Goal: Task Accomplishment & Management: Use online tool/utility

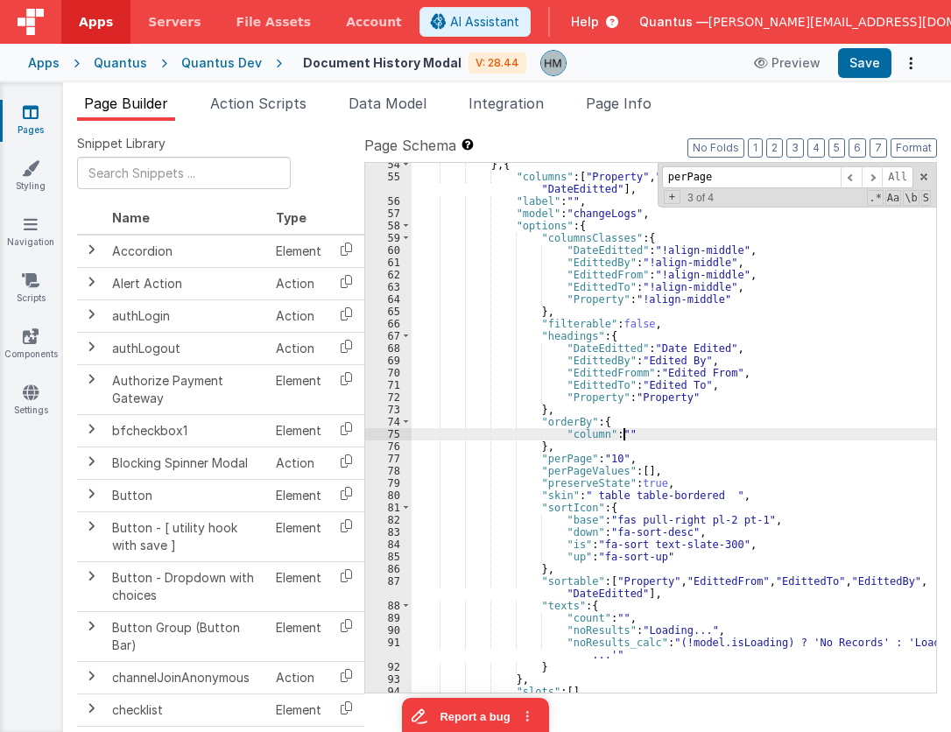
scroll to position [679, 0]
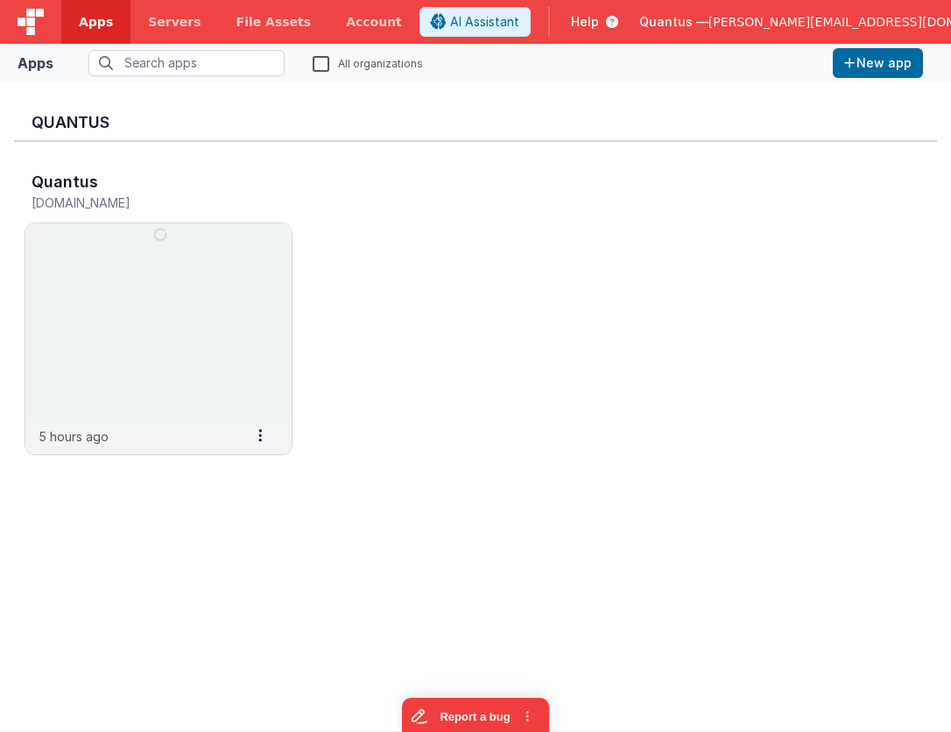
click at [784, 26] on span "[PERSON_NAME][EMAIL_ADDRESS][DOMAIN_NAME]" at bounding box center [867, 22] width 316 height 18
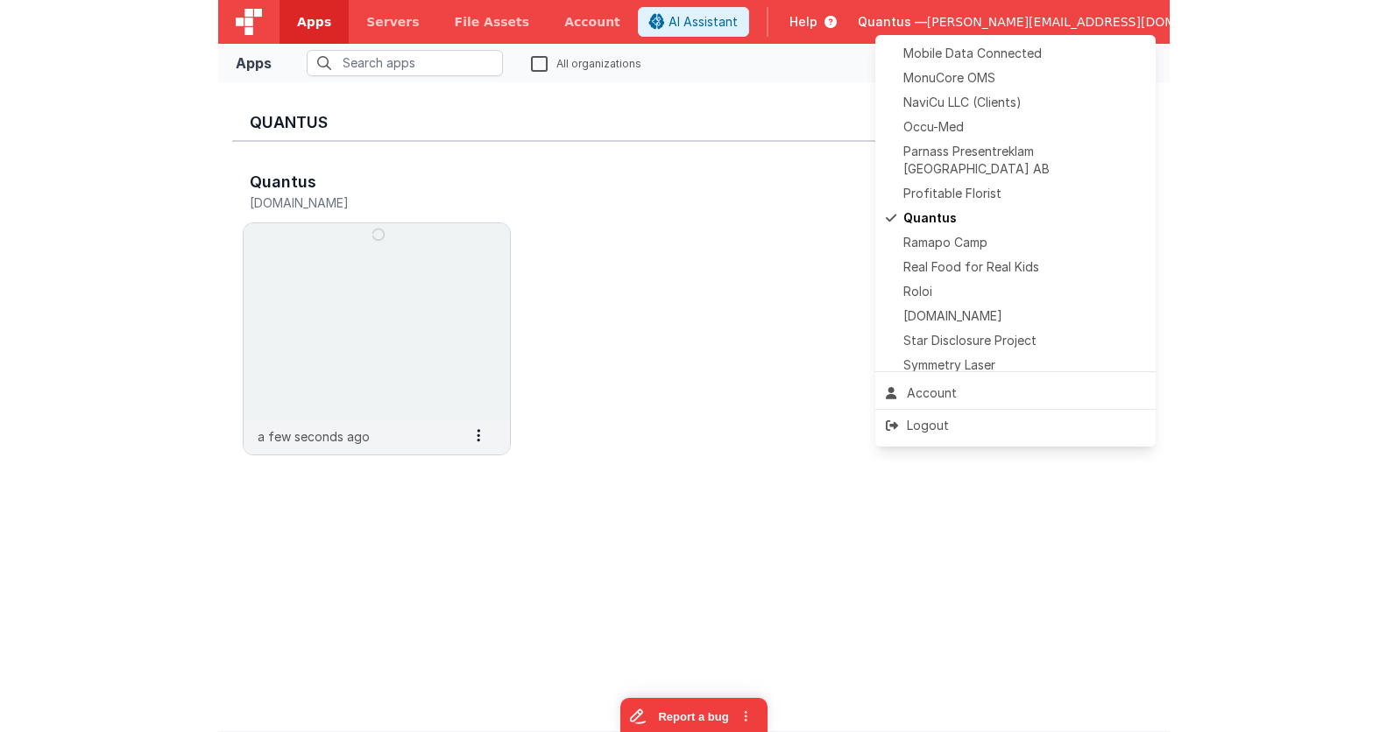
scroll to position [803, 0]
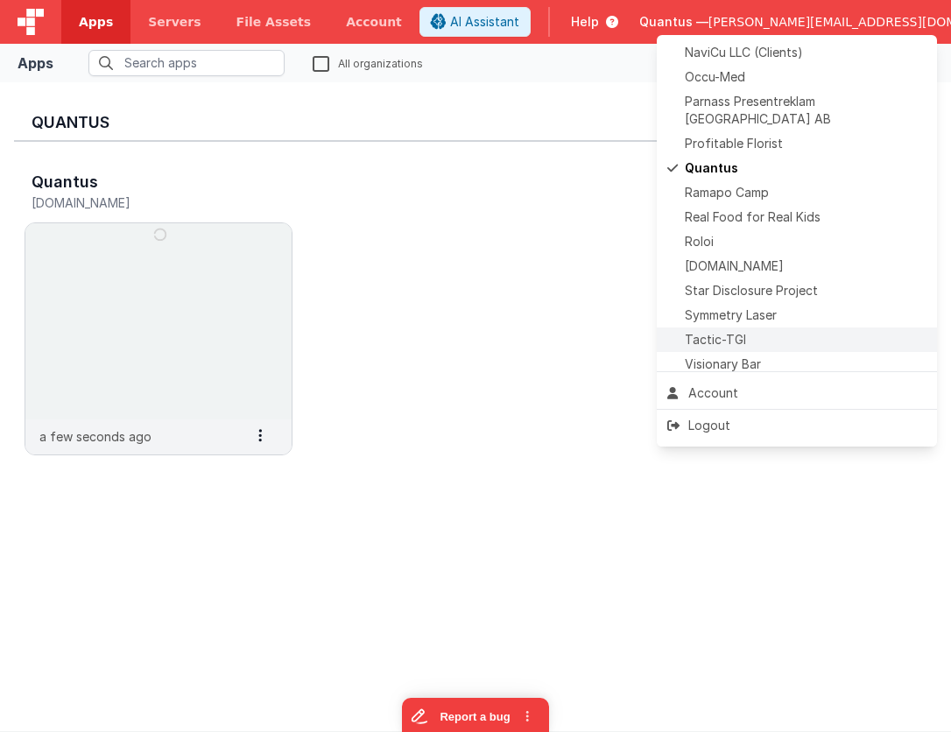
click at [826, 331] on div "Tactic-TGI" at bounding box center [796, 340] width 259 height 18
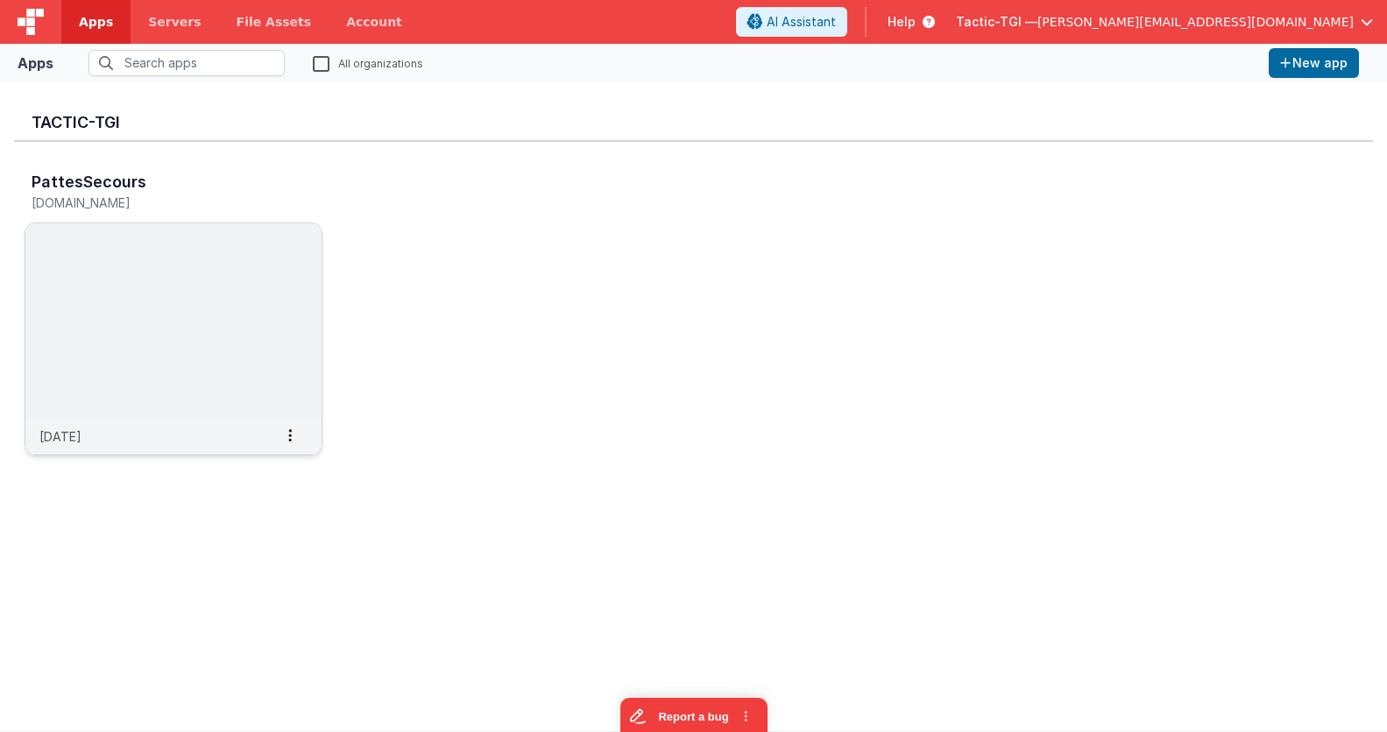
click at [164, 254] on img at bounding box center [173, 321] width 296 height 196
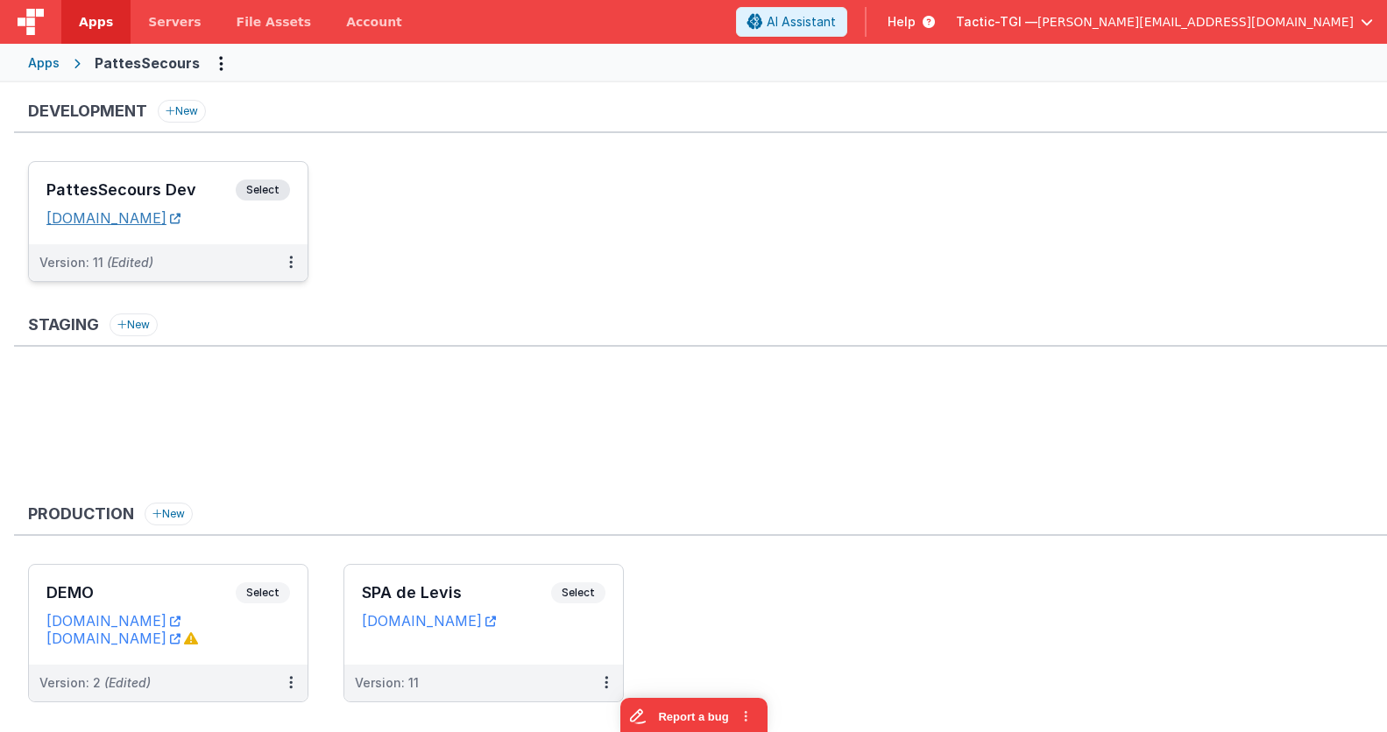
click at [180, 222] on link "[DOMAIN_NAME]" at bounding box center [113, 218] width 134 height 18
click at [96, 25] on span "Apps" at bounding box center [96, 22] width 34 height 18
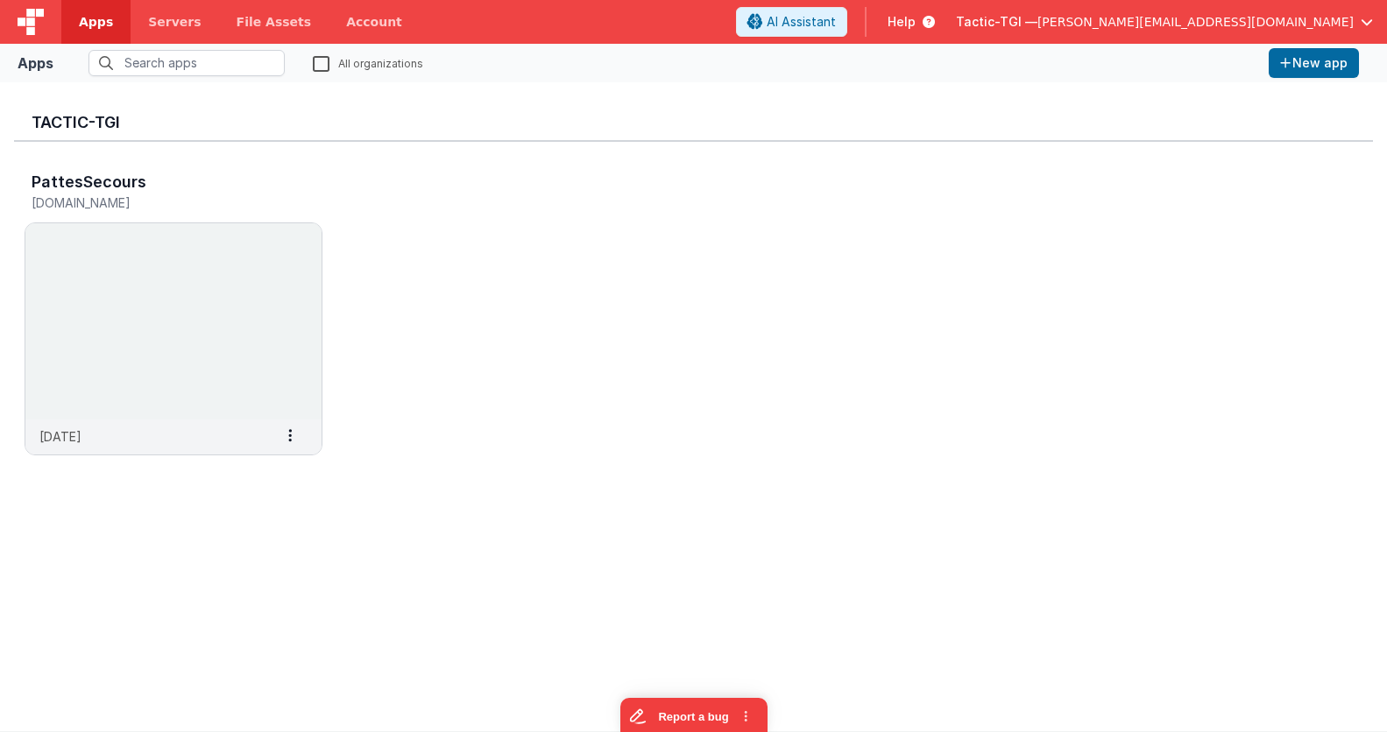
click at [950, 27] on span "Tactic-TGI —" at bounding box center [996, 22] width 81 height 18
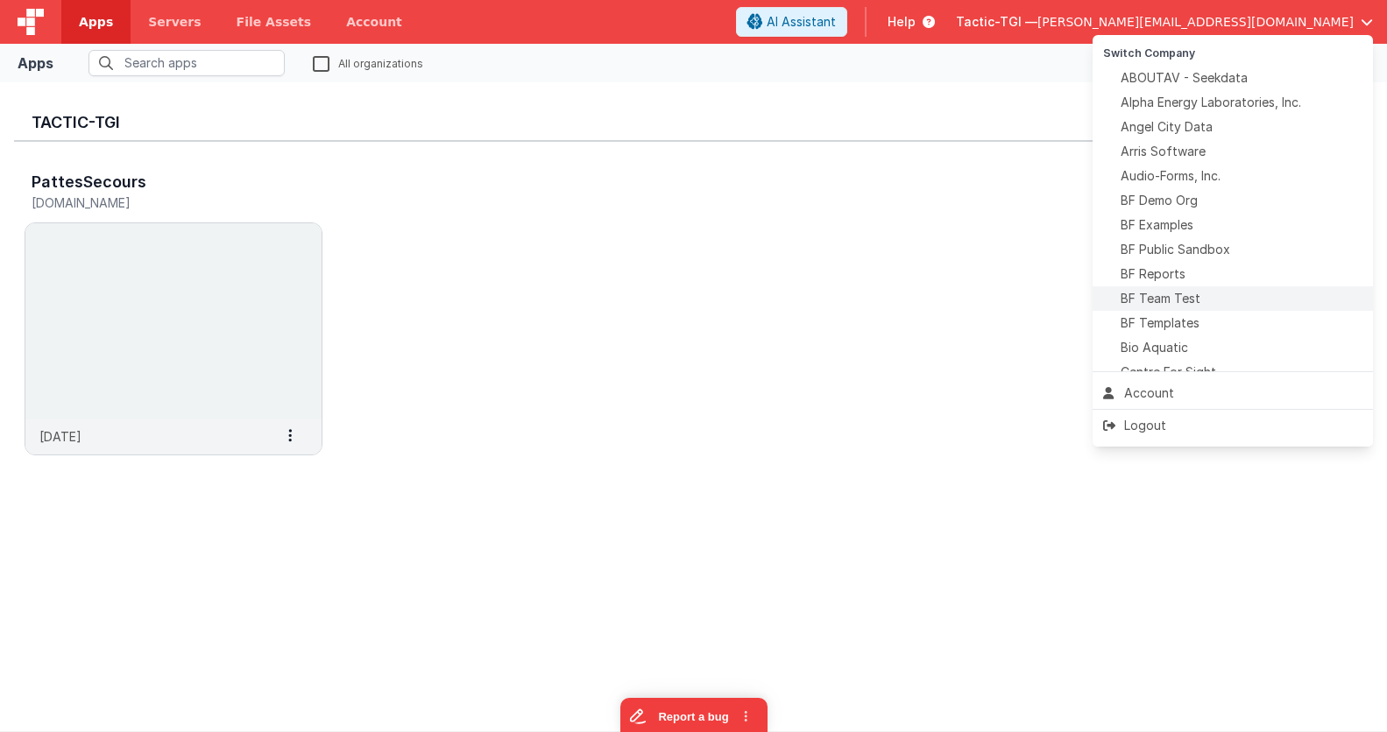
click at [950, 293] on div "BF Team Test" at bounding box center [1232, 299] width 259 height 18
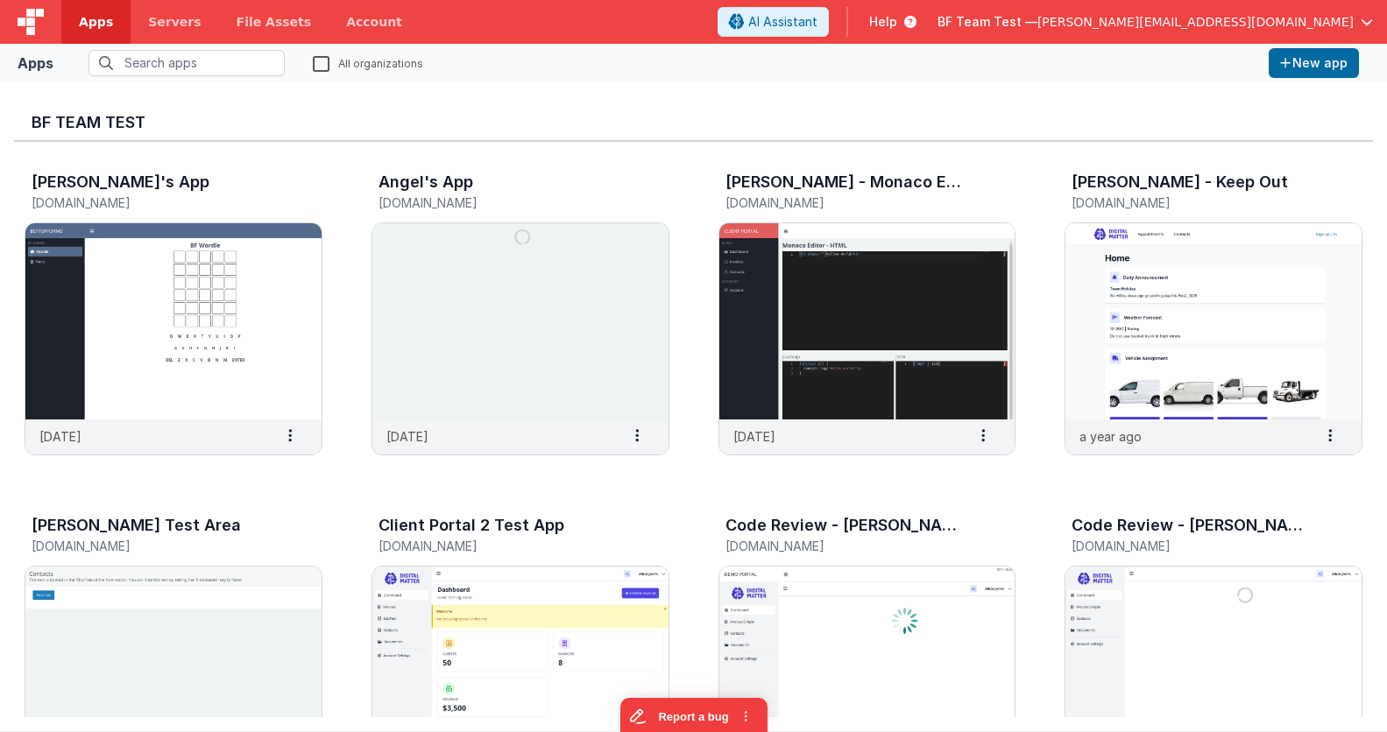
click at [530, 118] on h3 "BF Team Test" at bounding box center [694, 123] width 1324 height 18
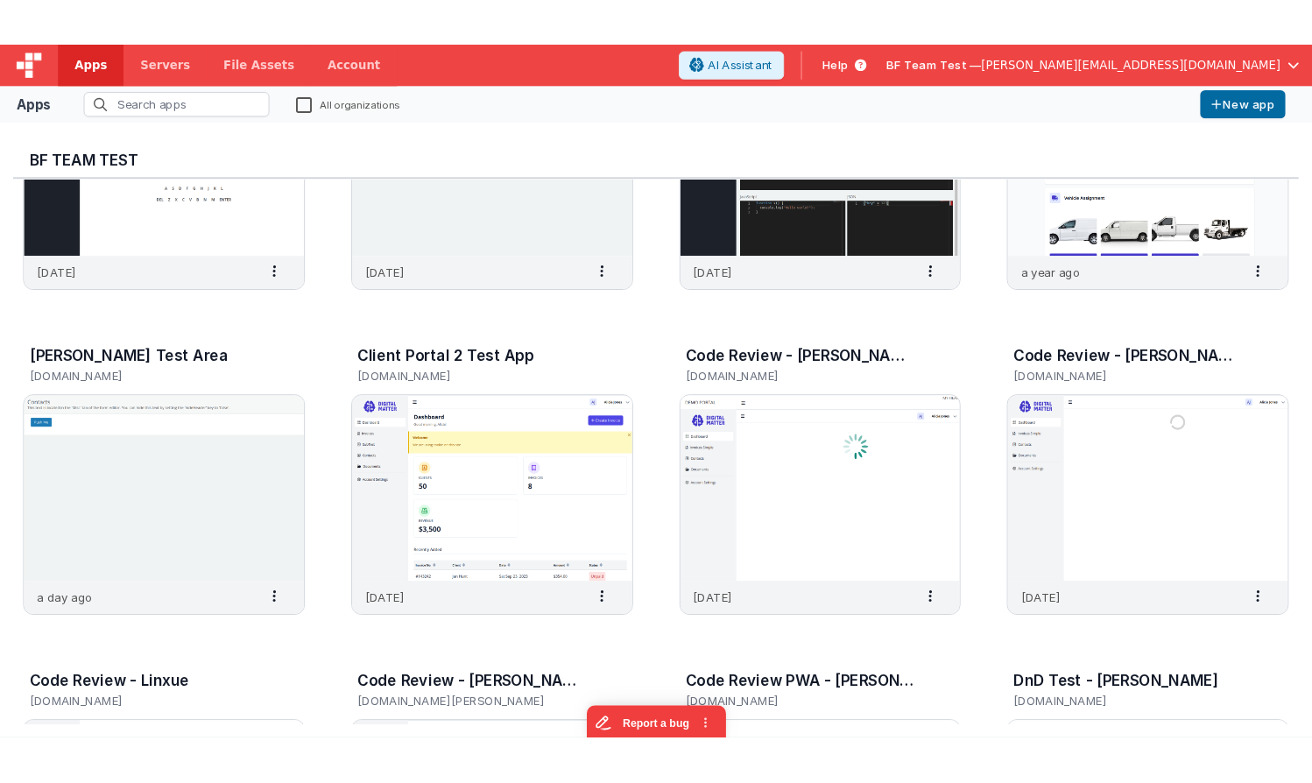
scroll to position [210, 0]
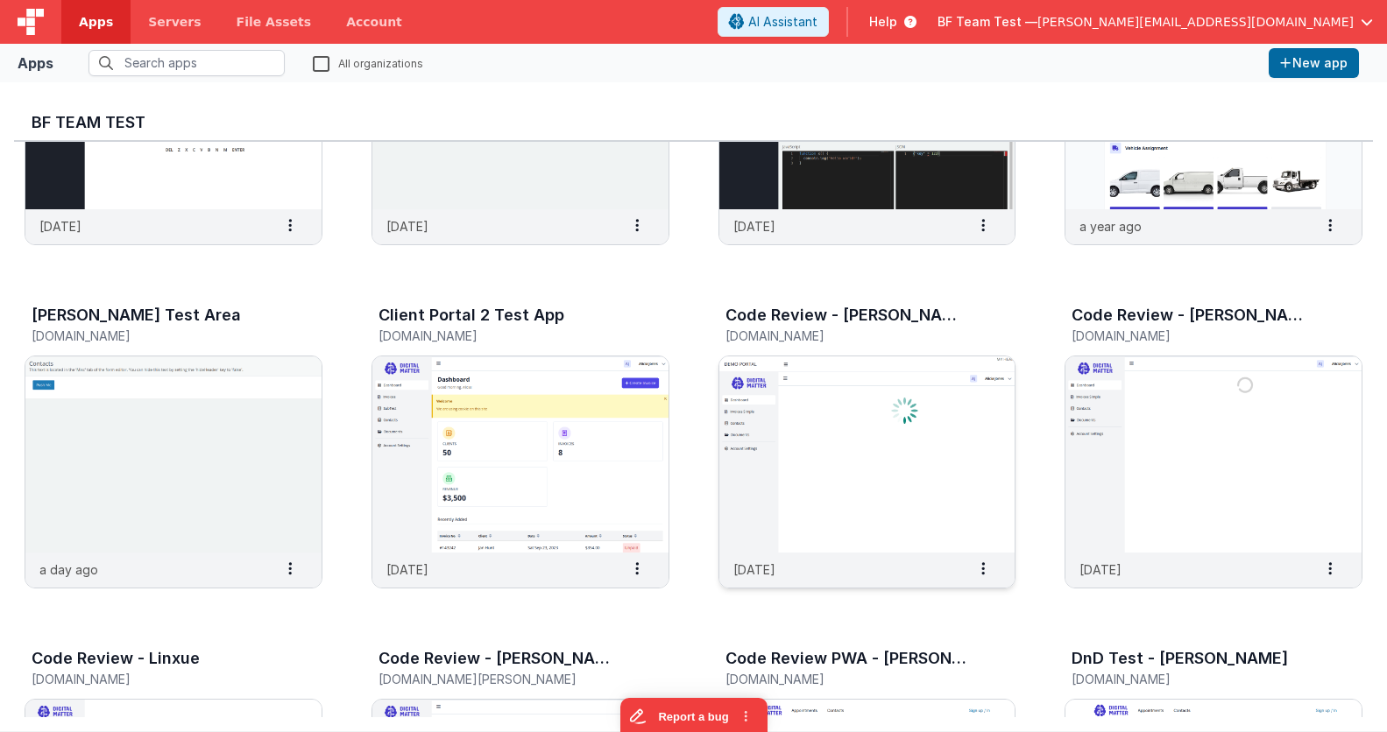
click at [839, 427] on img at bounding box center [867, 455] width 296 height 196
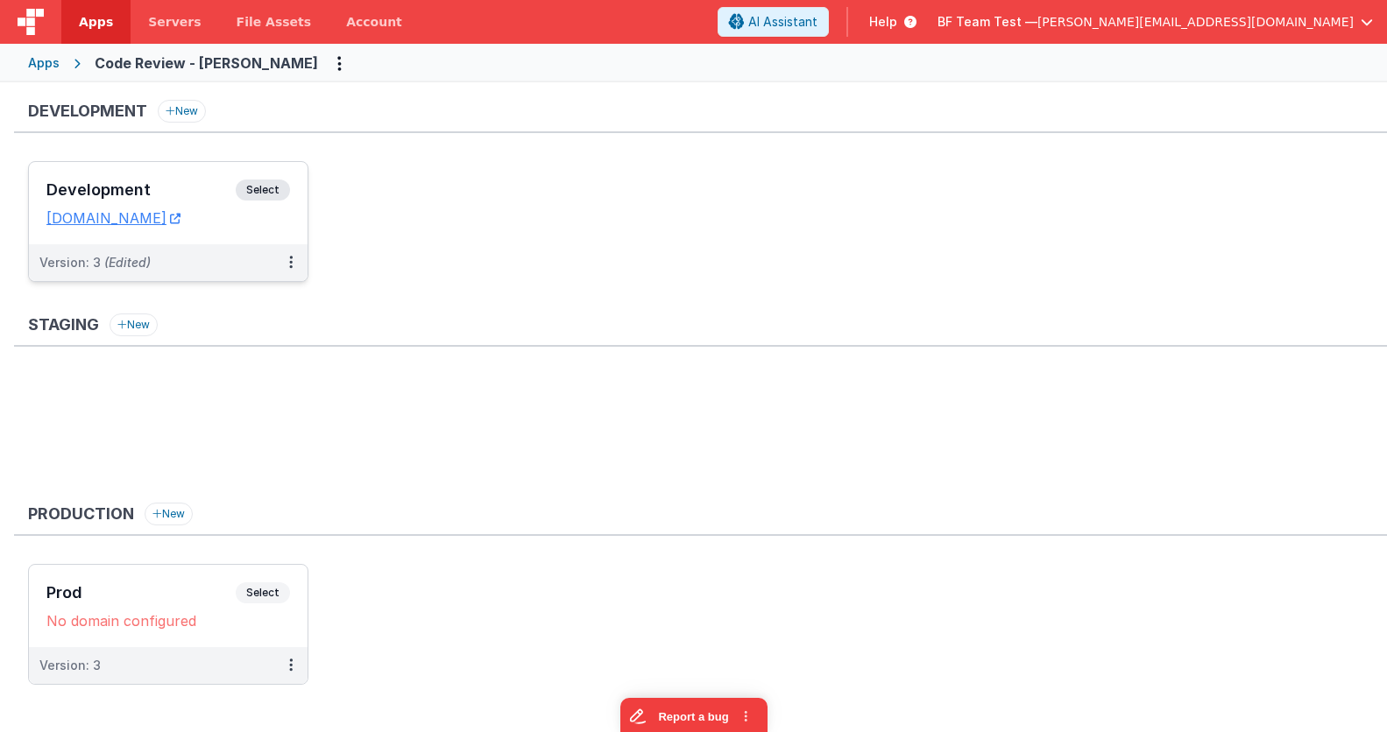
click at [166, 180] on div "Development Select" at bounding box center [168, 195] width 244 height 30
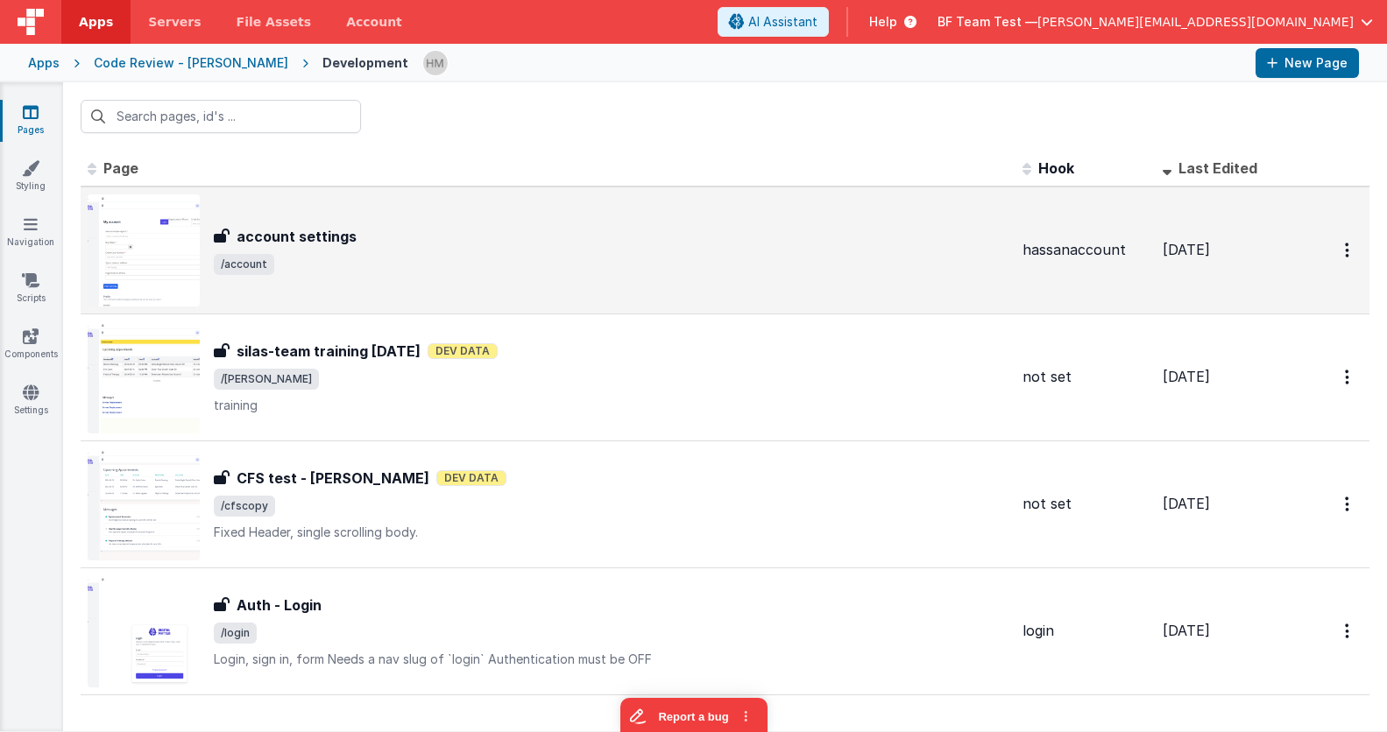
click at [414, 242] on div "account settings" at bounding box center [611, 236] width 794 height 21
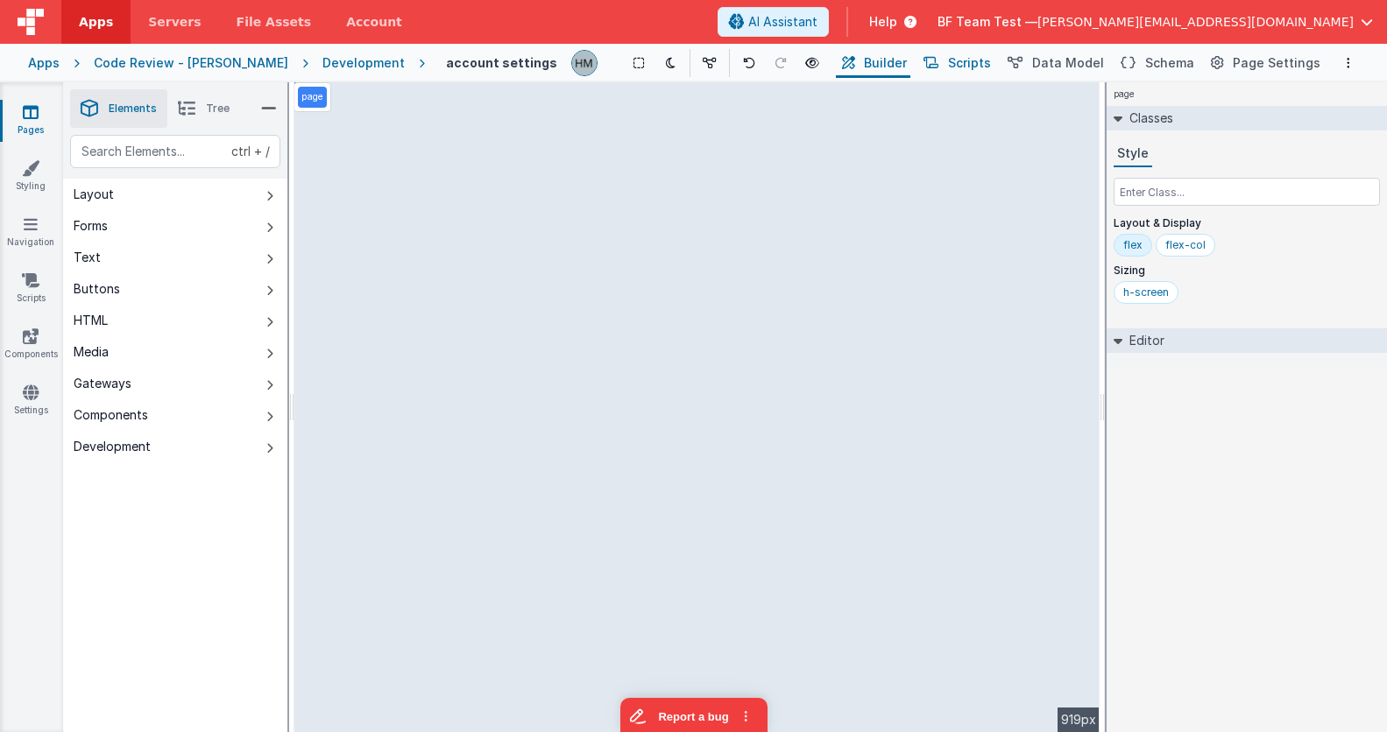
click at [950, 66] on span "Scripts" at bounding box center [969, 63] width 43 height 18
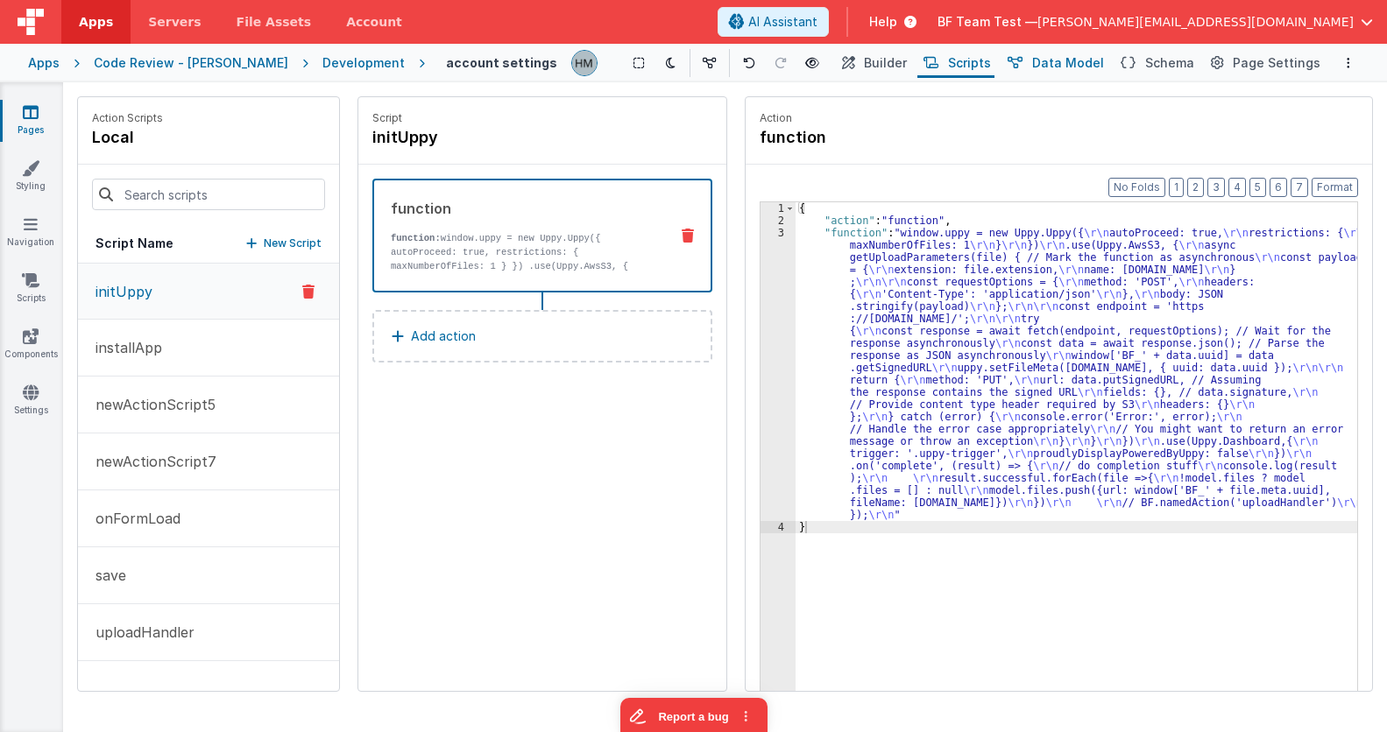
click at [950, 62] on span "Data Model" at bounding box center [1068, 63] width 72 height 18
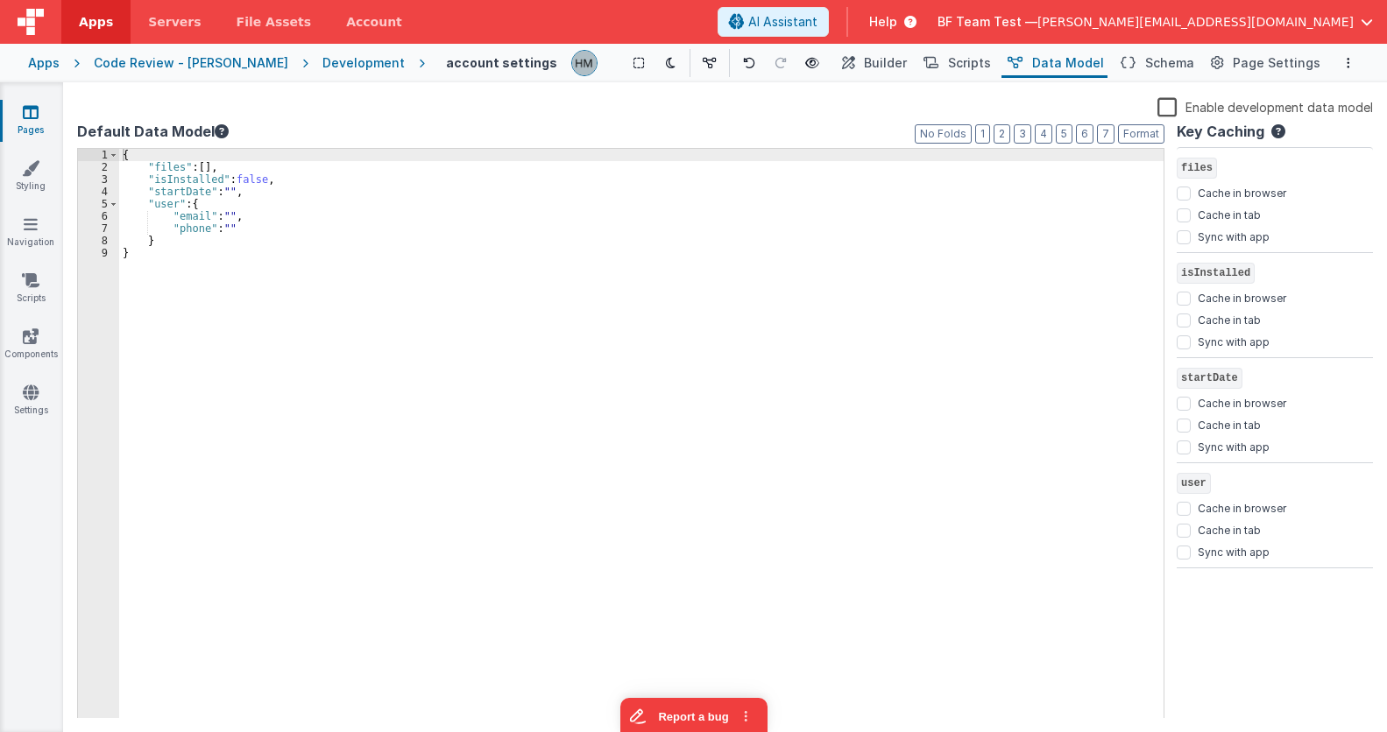
click at [216, 160] on div "{ "files" : [ ] , "isInstalled" : false , "startDate" : "" , "user" : { "email"…" at bounding box center [641, 446] width 1044 height 595
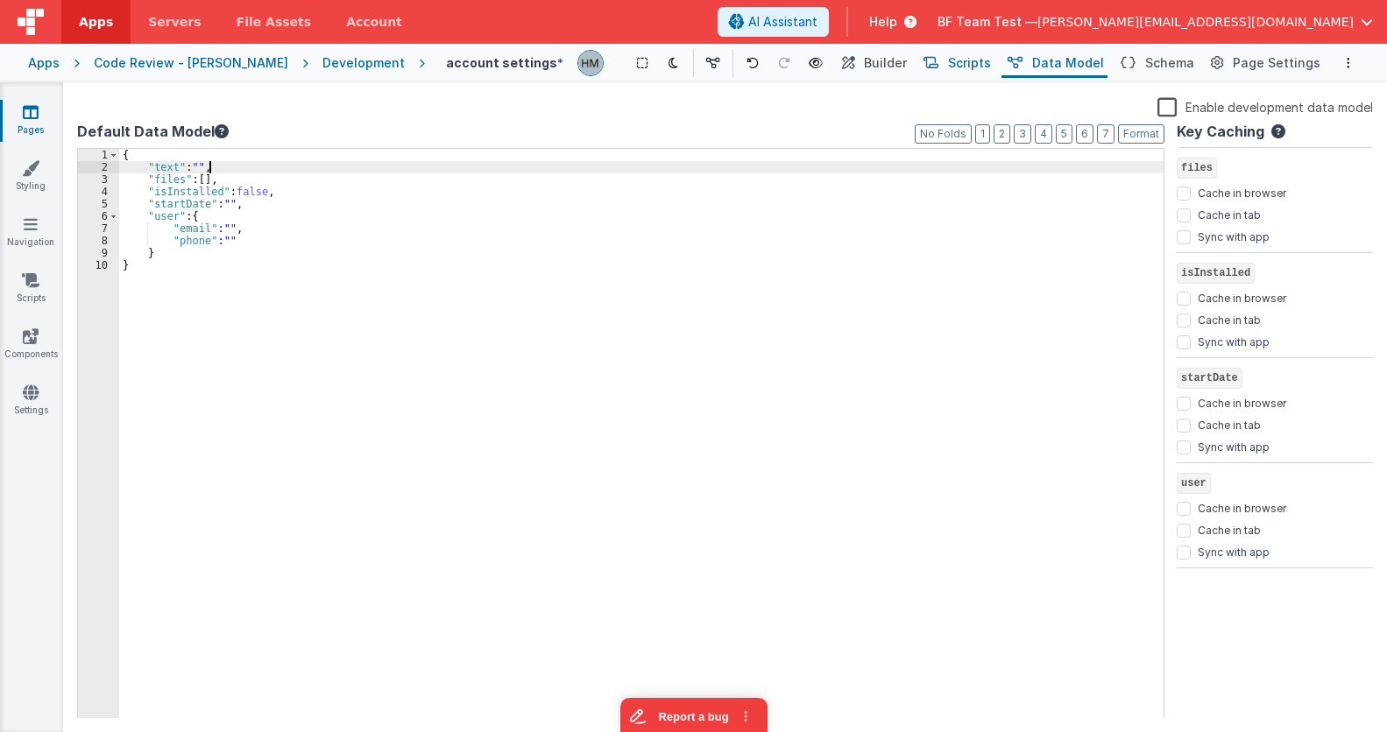
click at [950, 77] on button "Scripts" at bounding box center [955, 63] width 77 height 30
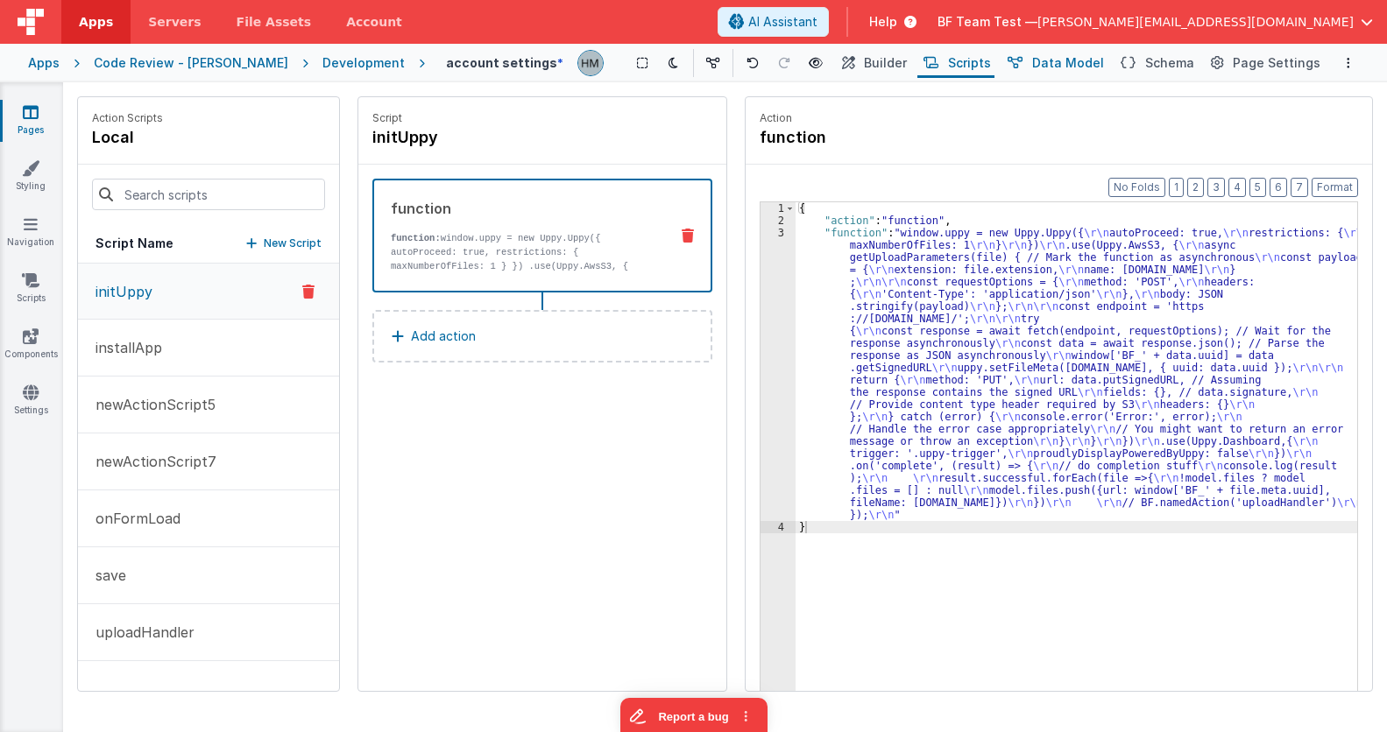
click at [950, 61] on span "Data Model" at bounding box center [1068, 63] width 72 height 18
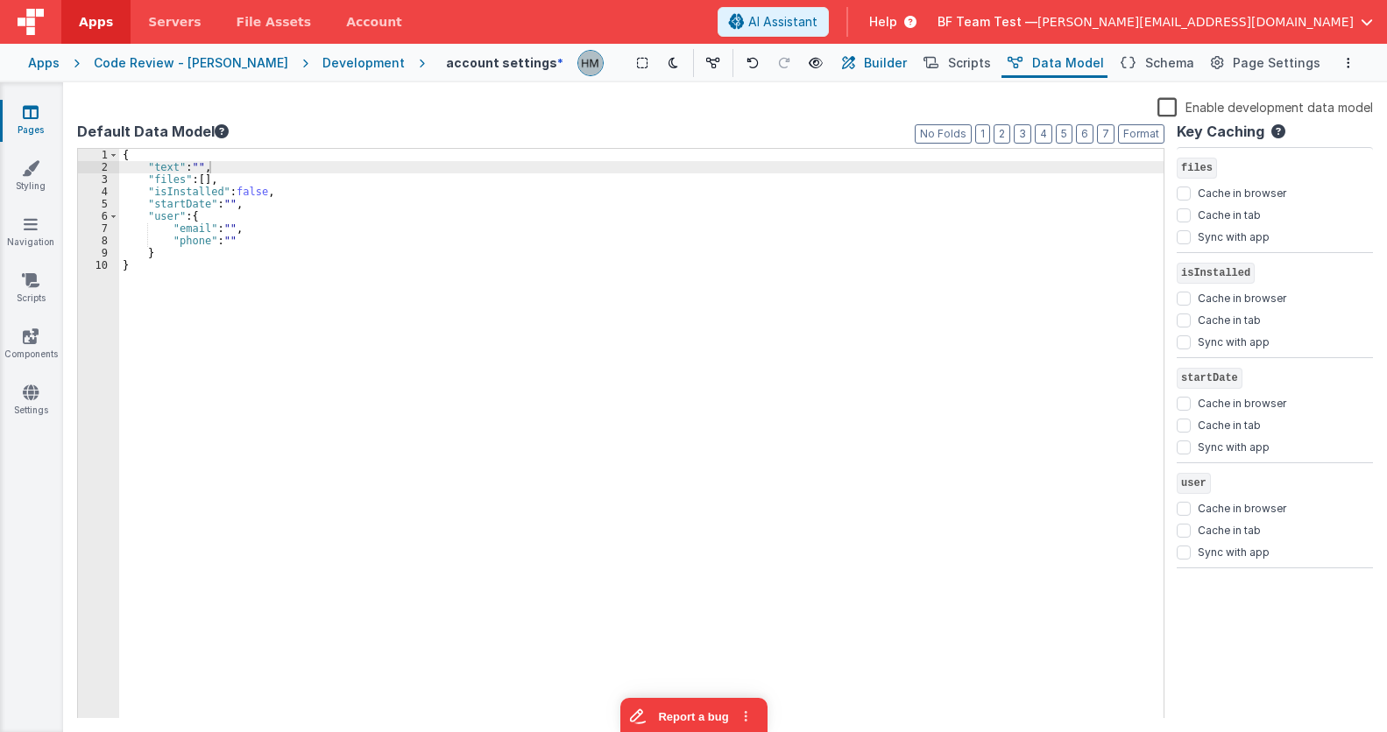
click at [907, 65] on span "Builder" at bounding box center [885, 63] width 43 height 18
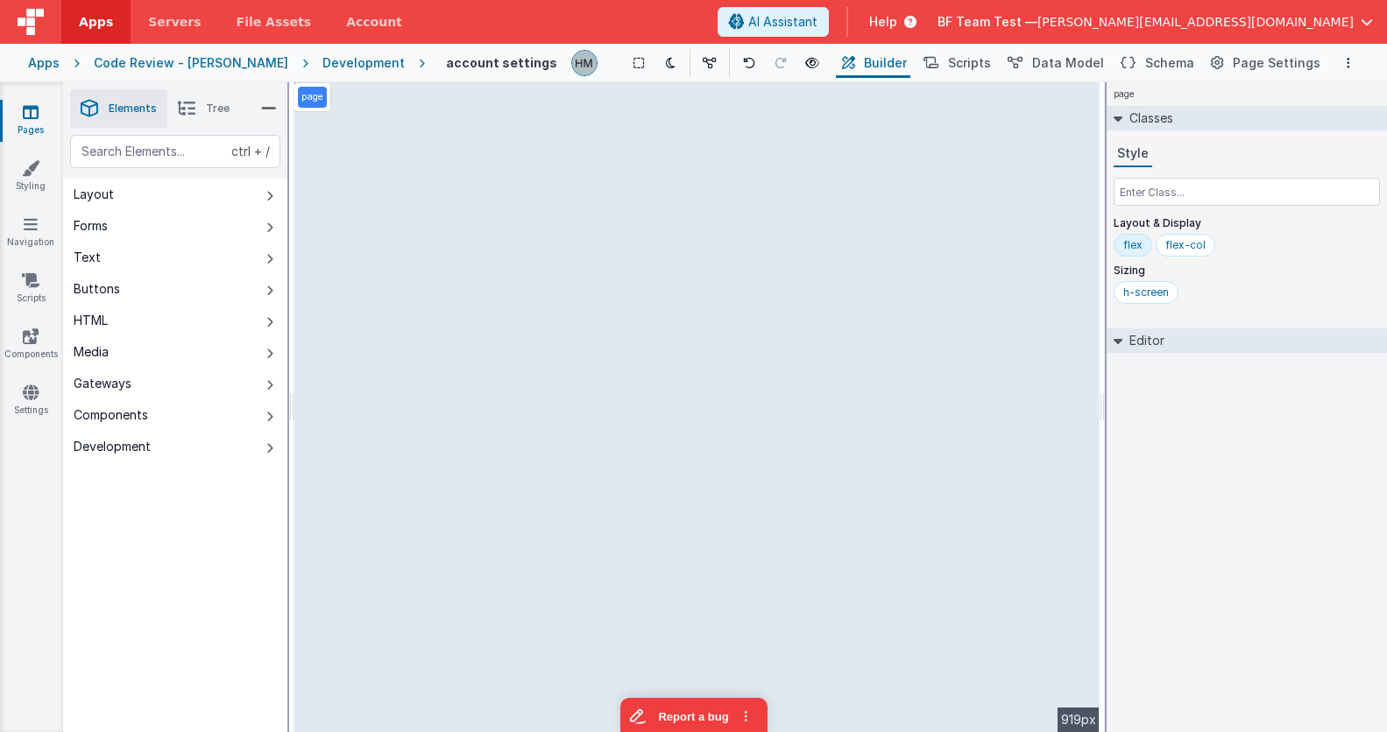
click at [322, 67] on div "Development" at bounding box center [363, 63] width 82 height 18
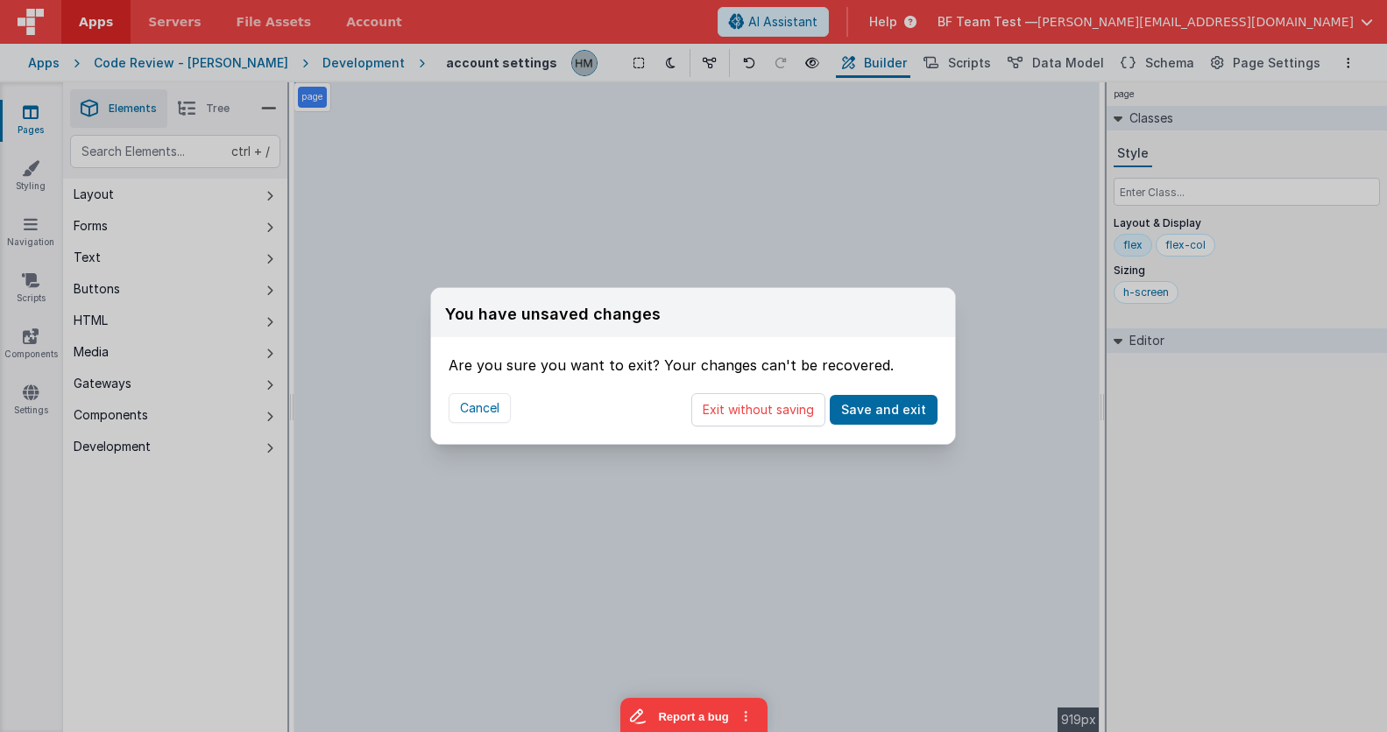
click at [807, 337] on div "Are you sure you want to exit? Your changes can't be recovered." at bounding box center [692, 356] width 489 height 39
click at [798, 417] on button "Exit without saving" at bounding box center [758, 409] width 134 height 33
